Goal: Information Seeking & Learning: Learn about a topic

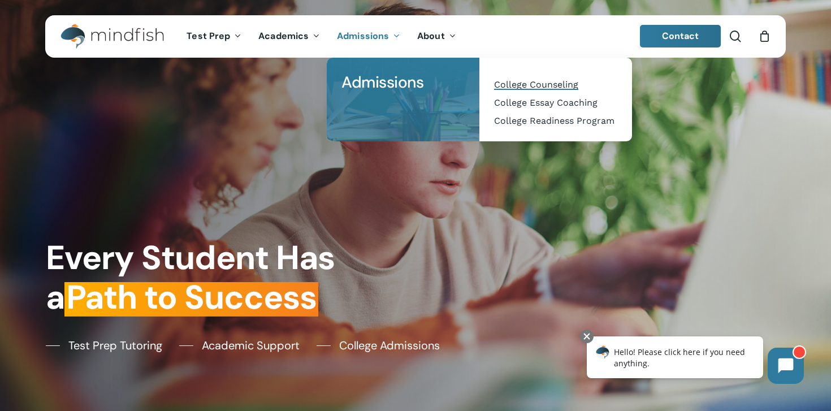
click at [500, 89] on span "College Counseling" at bounding box center [536, 84] width 84 height 11
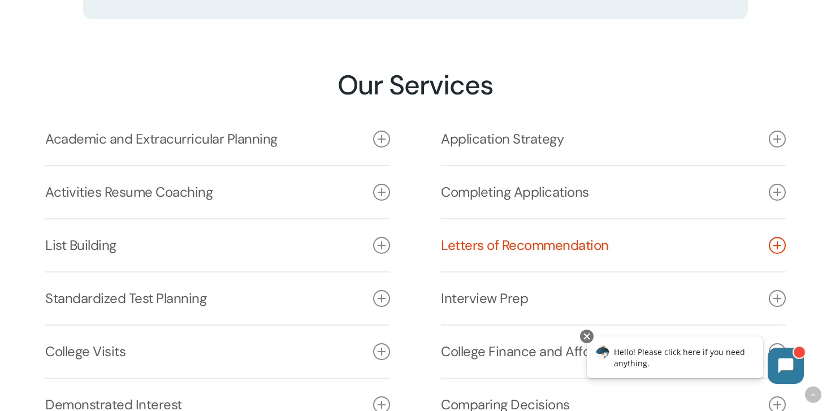
scroll to position [1477, 0]
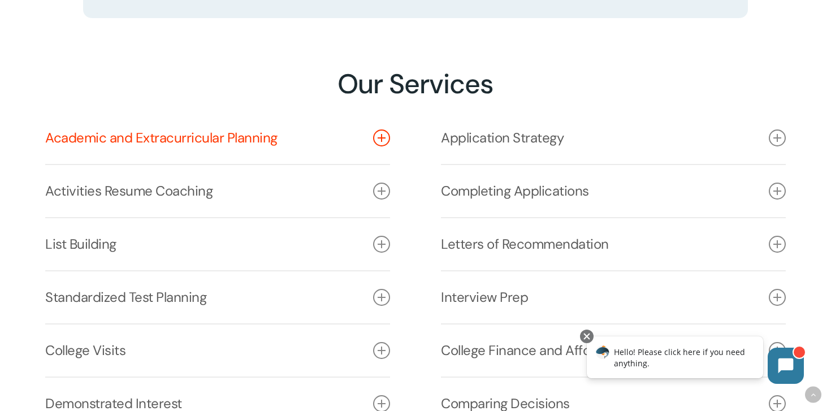
click at [380, 137] on icon at bounding box center [381, 137] width 17 height 17
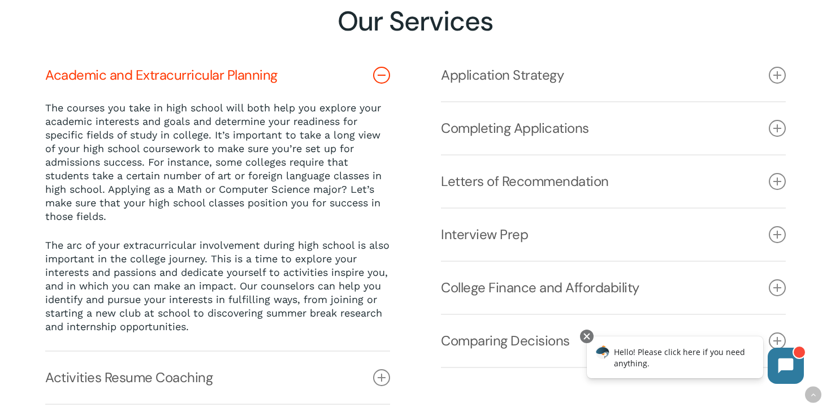
scroll to position [1538, 0]
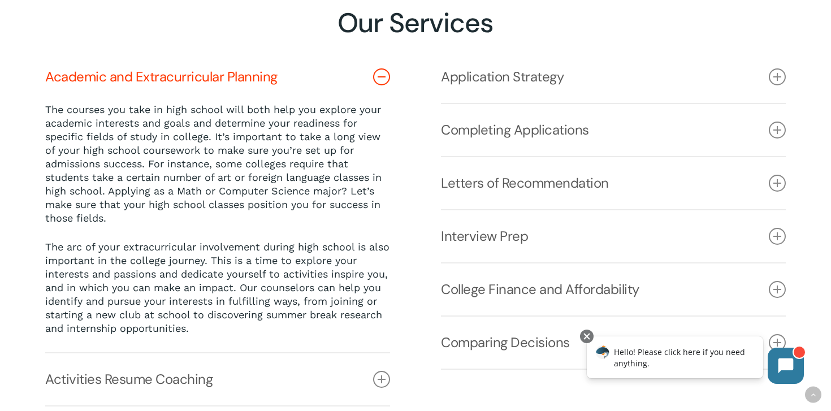
click at [380, 76] on icon at bounding box center [381, 76] width 17 height 17
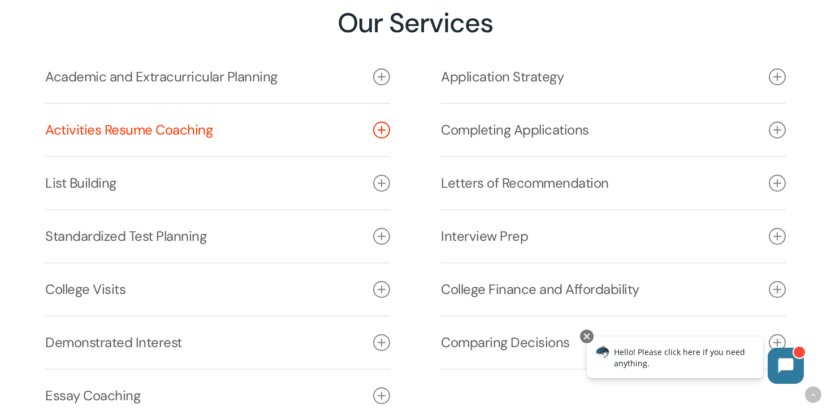
click at [380, 135] on icon at bounding box center [381, 130] width 17 height 17
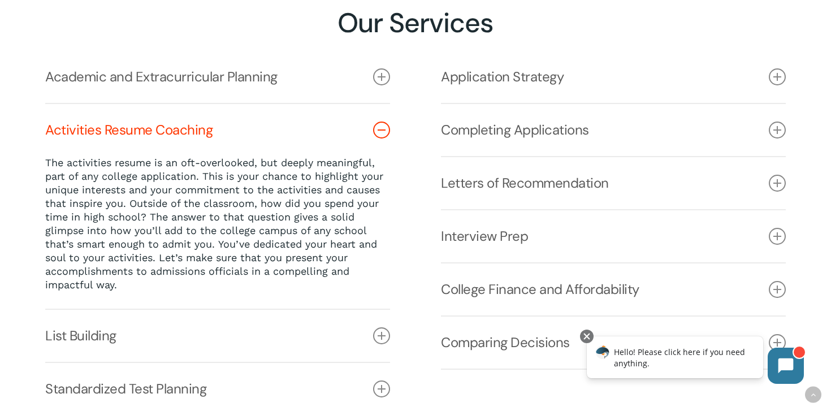
click at [380, 135] on icon at bounding box center [381, 130] width 17 height 17
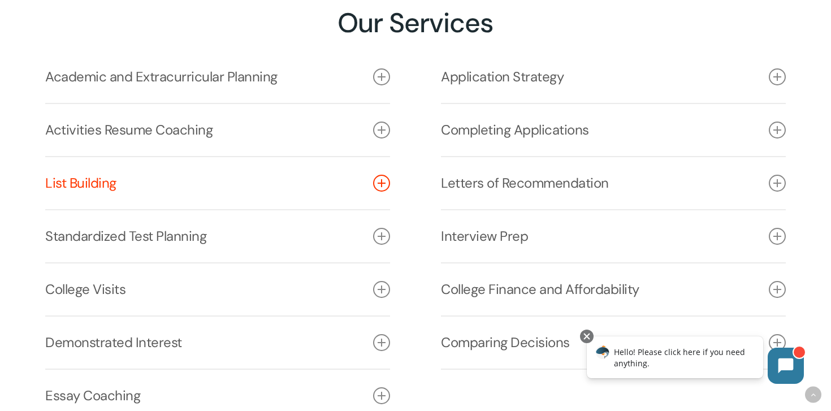
click at [373, 187] on link "List Building" at bounding box center [217, 183] width 345 height 52
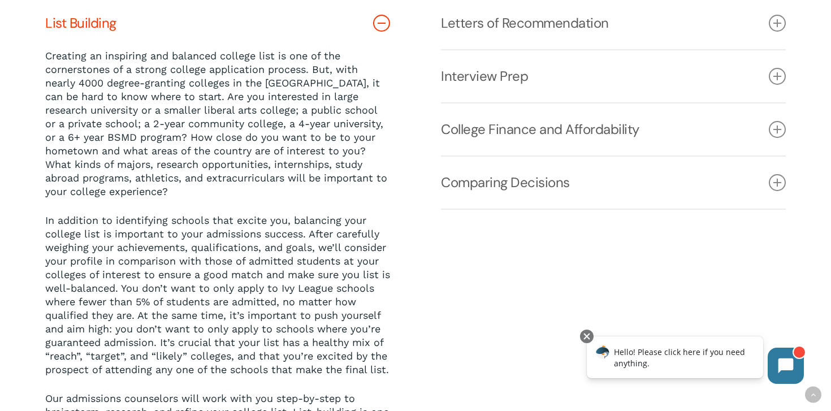
scroll to position [1688, 0]
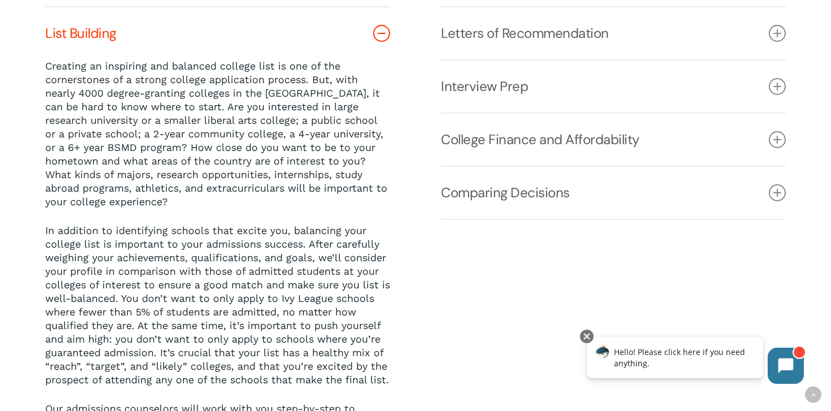
click at [383, 29] on icon at bounding box center [381, 33] width 17 height 17
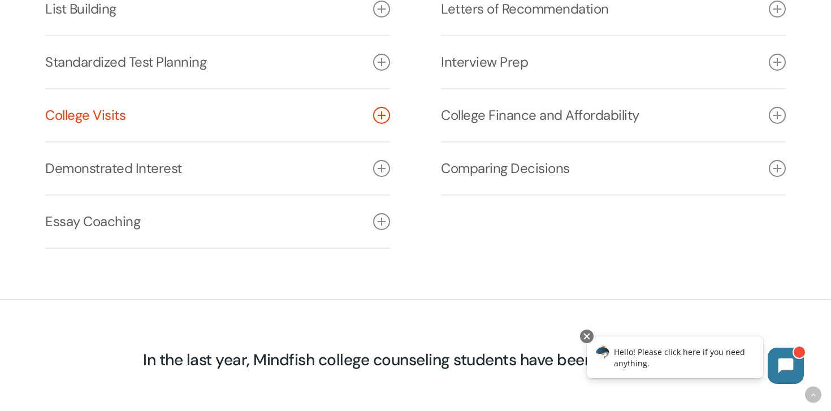
scroll to position [1712, 0]
click at [387, 165] on icon at bounding box center [381, 167] width 17 height 17
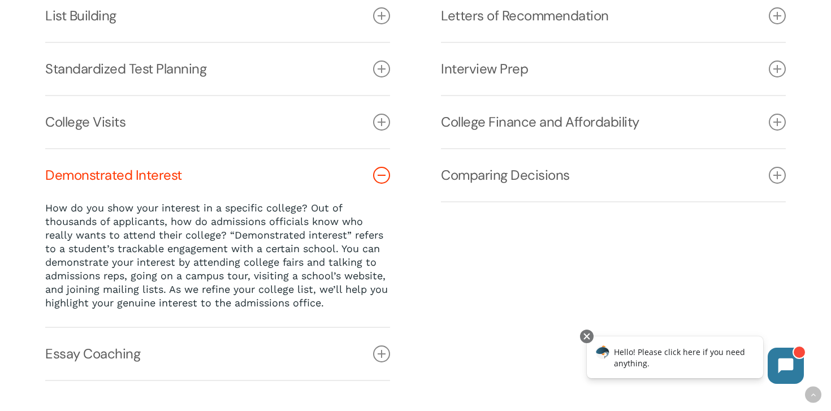
scroll to position [1699, 0]
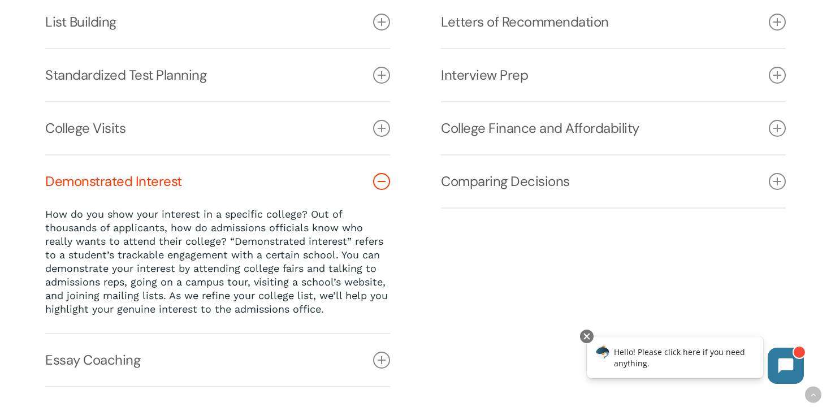
click at [382, 184] on icon at bounding box center [381, 181] width 17 height 17
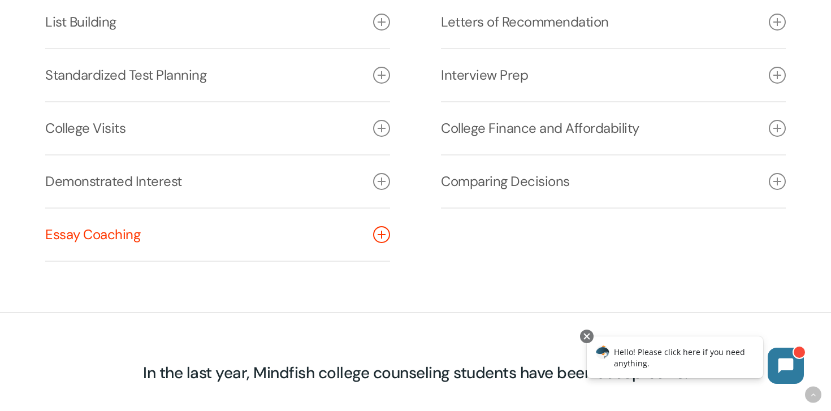
click at [383, 233] on icon at bounding box center [381, 234] width 17 height 17
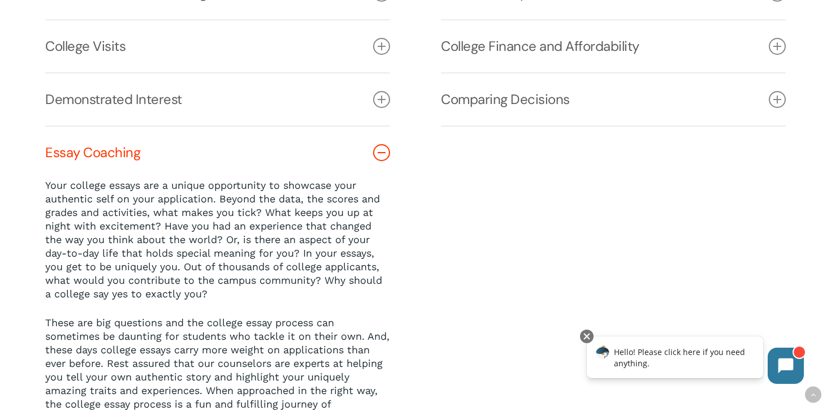
scroll to position [1782, 0]
click at [380, 155] on icon at bounding box center [381, 151] width 17 height 17
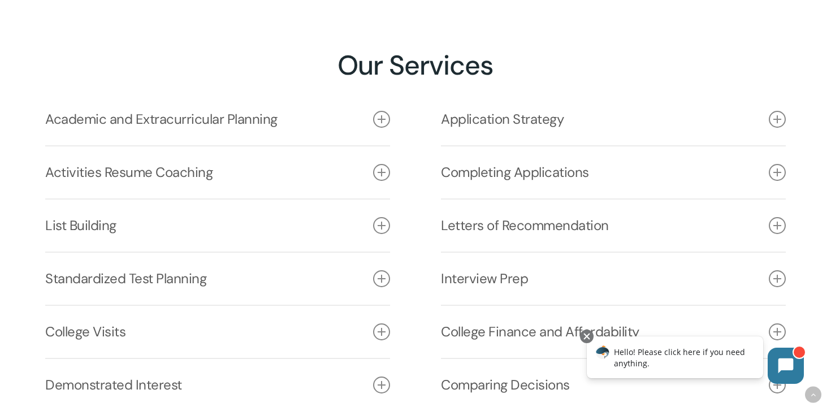
scroll to position [1483, 0]
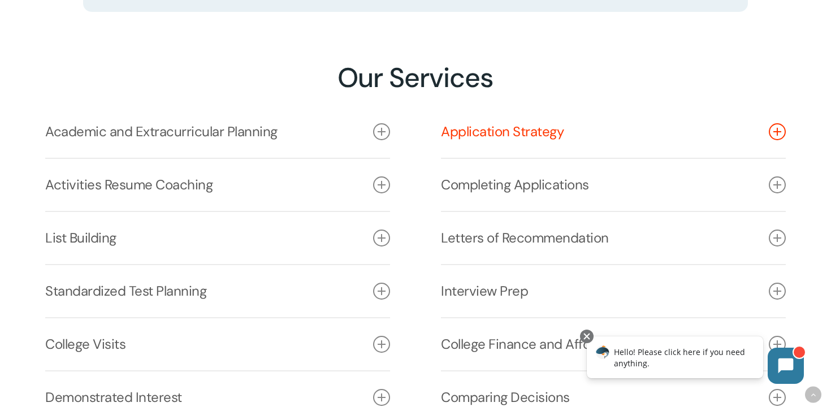
click at [775, 131] on icon at bounding box center [777, 131] width 17 height 17
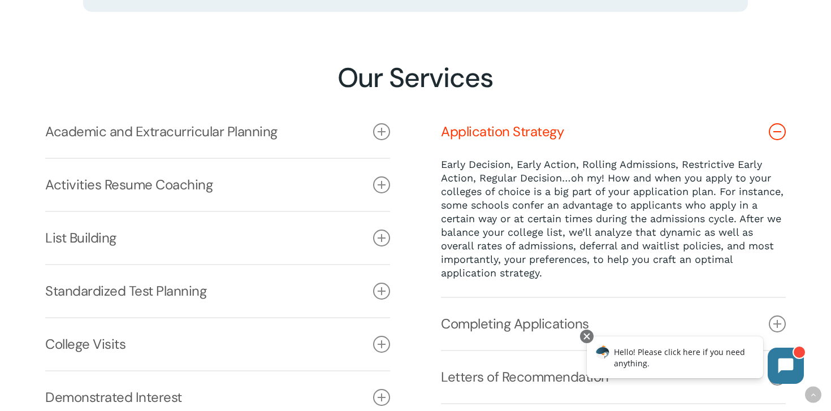
click at [775, 130] on icon at bounding box center [777, 131] width 17 height 17
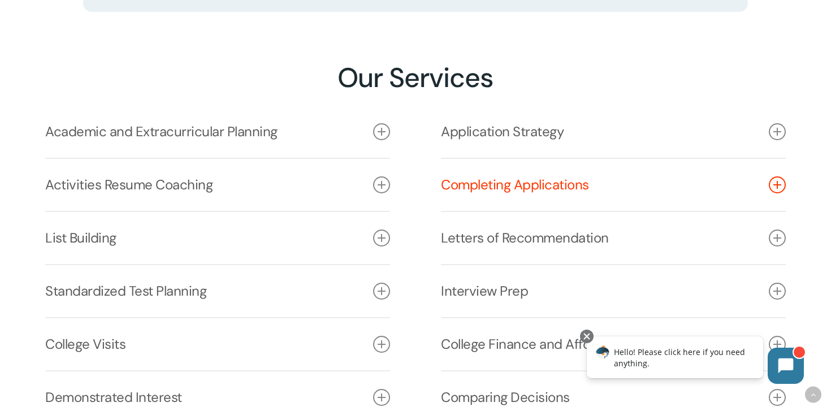
click at [773, 182] on icon at bounding box center [777, 184] width 17 height 17
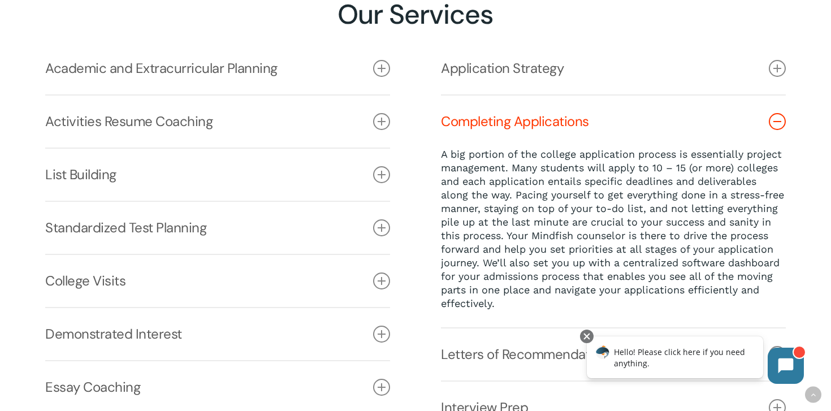
scroll to position [1547, 0]
click at [777, 122] on icon at bounding box center [777, 120] width 17 height 17
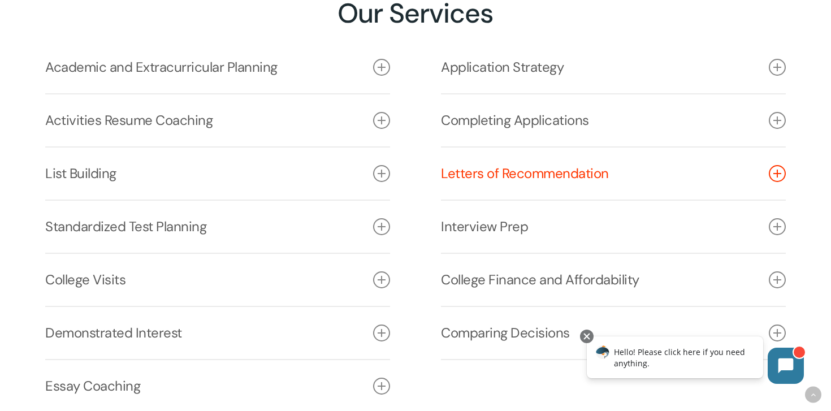
click at [781, 180] on icon at bounding box center [777, 173] width 17 height 17
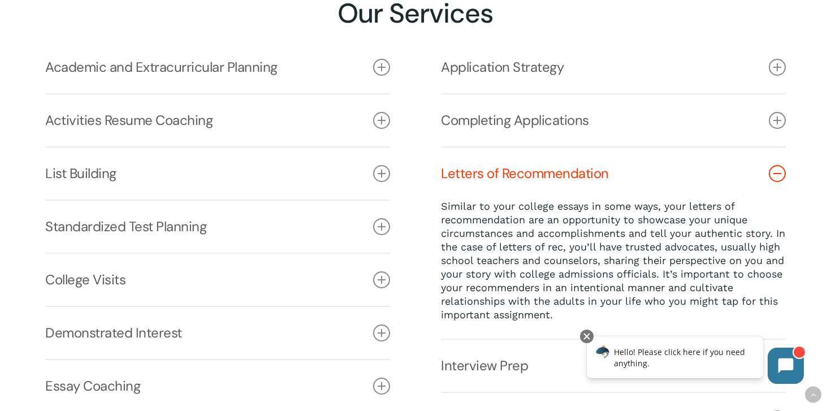
click at [778, 175] on icon at bounding box center [777, 173] width 17 height 17
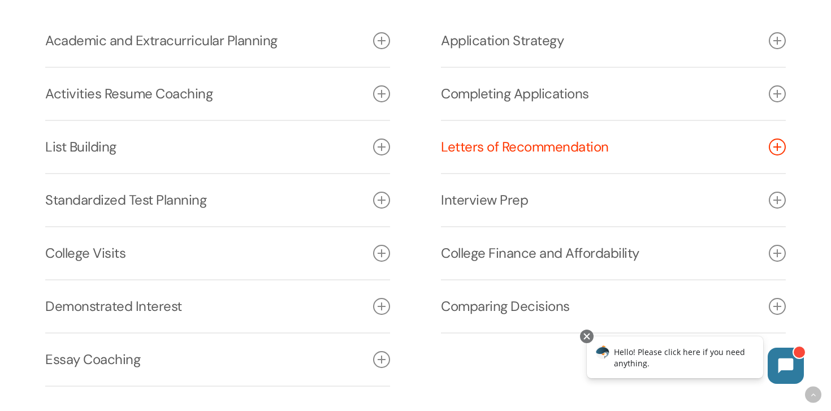
scroll to position [1583, 0]
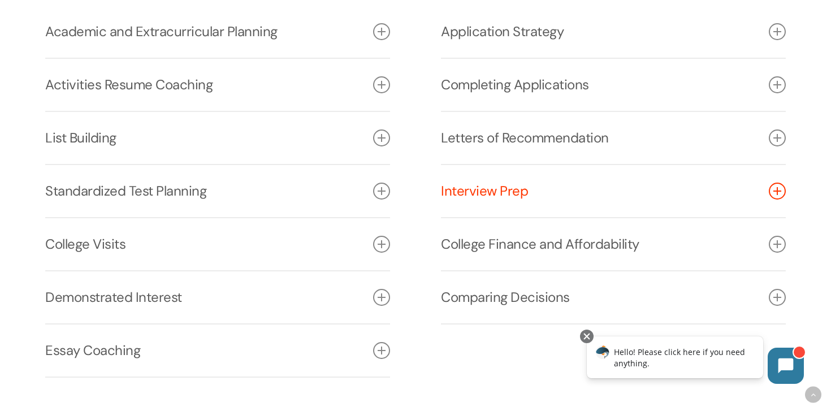
click at [780, 191] on icon at bounding box center [777, 191] width 17 height 17
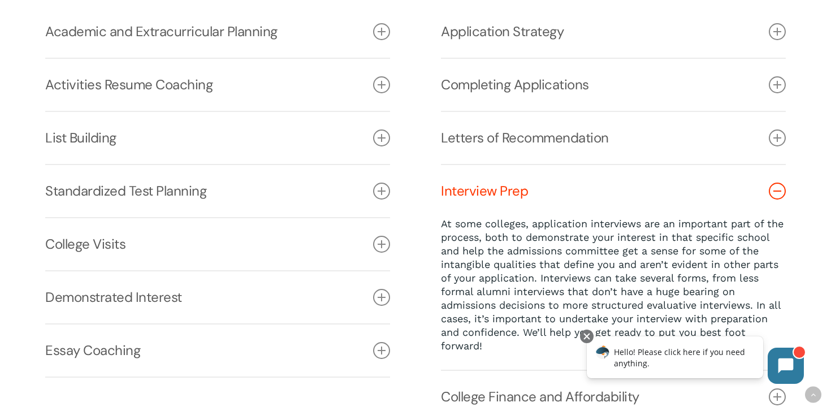
click at [780, 191] on icon at bounding box center [777, 191] width 17 height 17
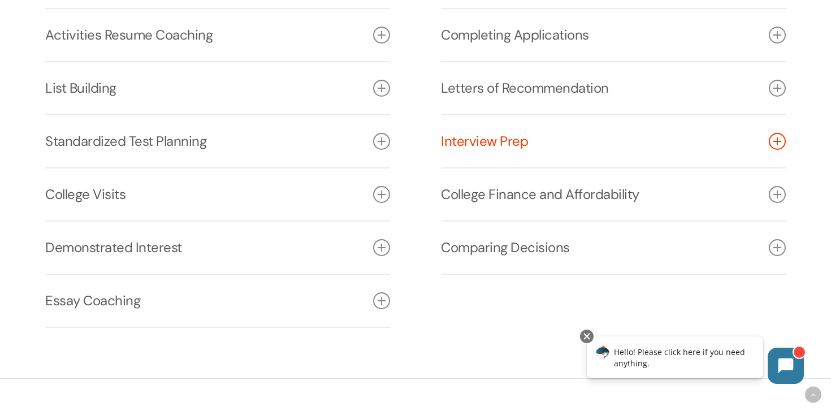
scroll to position [1633, 0]
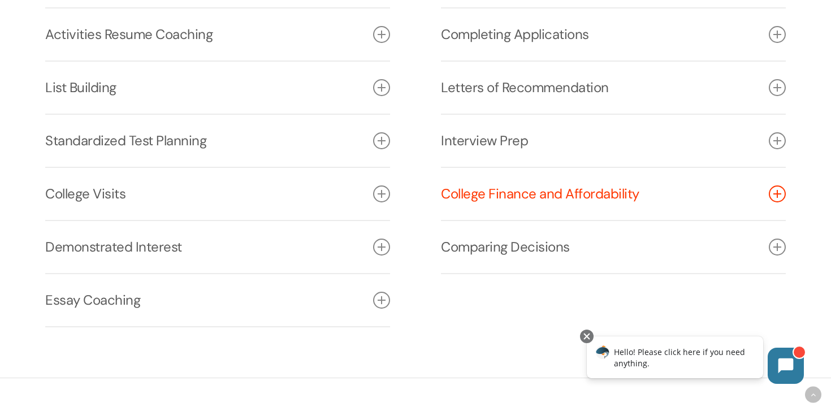
click at [779, 200] on icon at bounding box center [777, 193] width 17 height 17
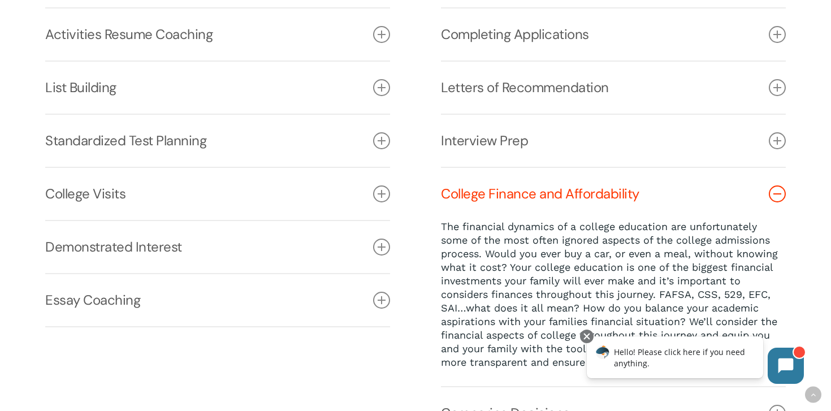
click at [779, 200] on icon at bounding box center [777, 193] width 17 height 17
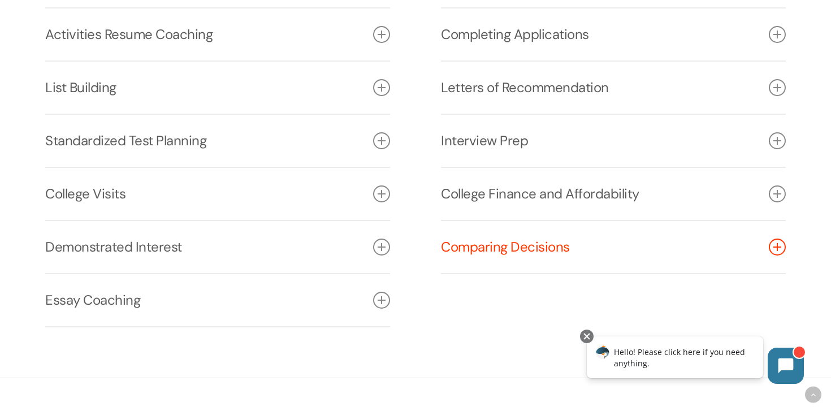
click at [773, 249] on icon at bounding box center [777, 247] width 17 height 17
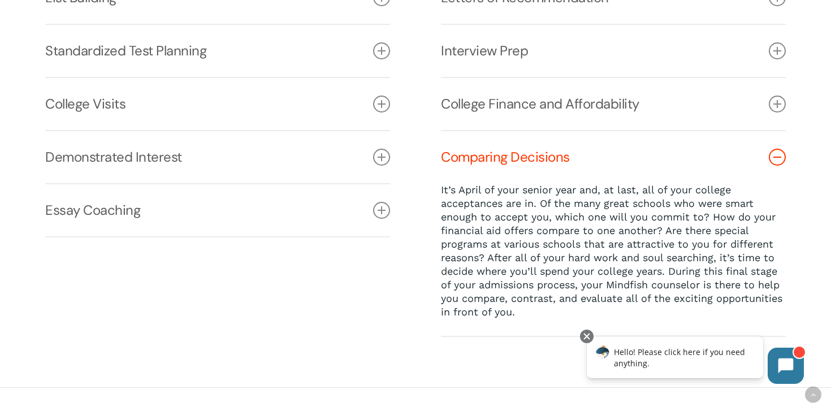
scroll to position [1724, 0]
click at [780, 157] on icon at bounding box center [777, 156] width 17 height 17
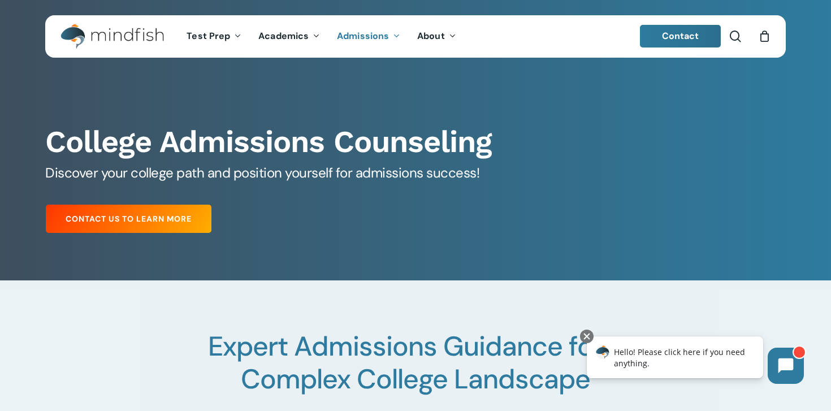
scroll to position [0, 0]
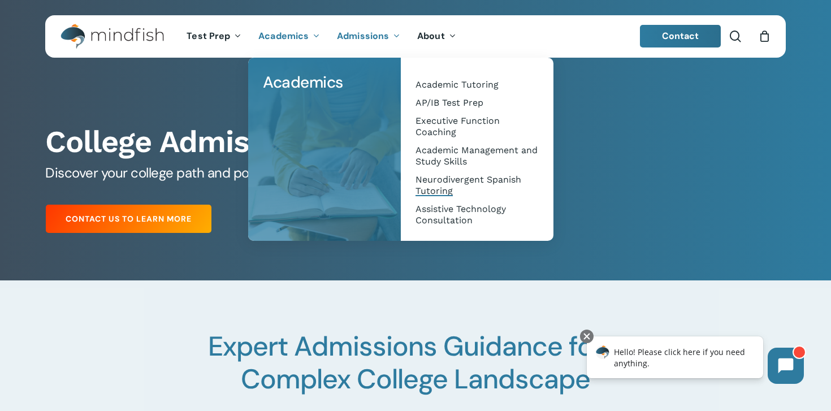
click at [436, 183] on span "Neurodivergent Spanish Tutoring" at bounding box center [469, 185] width 106 height 22
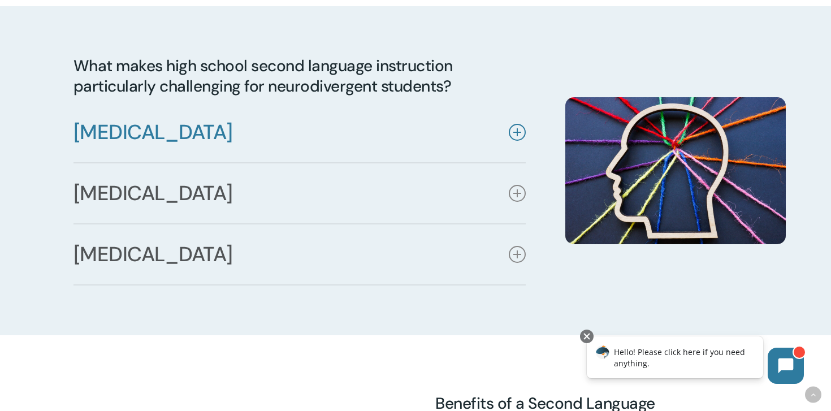
scroll to position [663, 0]
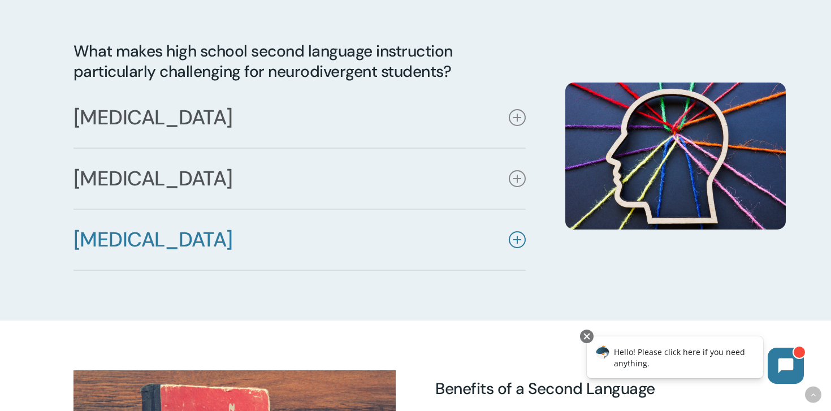
click at [520, 240] on icon at bounding box center [517, 239] width 17 height 17
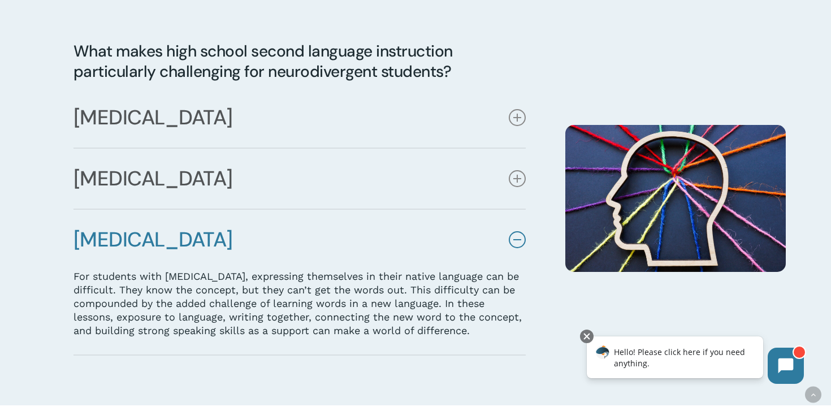
click at [520, 240] on icon at bounding box center [517, 239] width 17 height 17
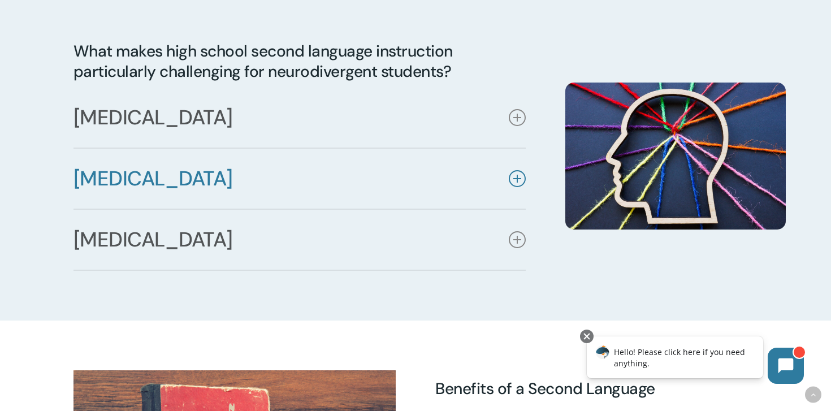
click at [517, 184] on icon at bounding box center [517, 178] width 17 height 17
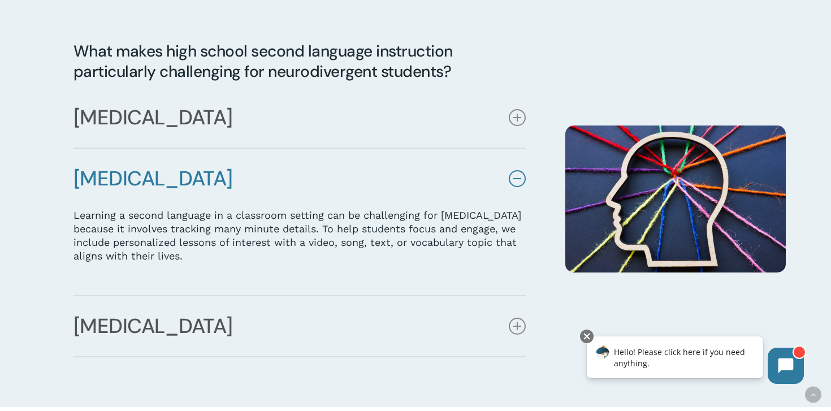
click at [517, 184] on icon at bounding box center [517, 178] width 17 height 17
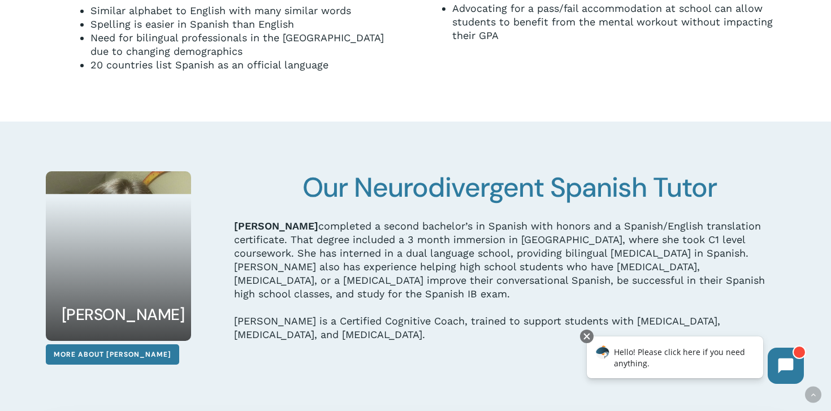
scroll to position [1177, 0]
